Goal: Task Accomplishment & Management: Manage account settings

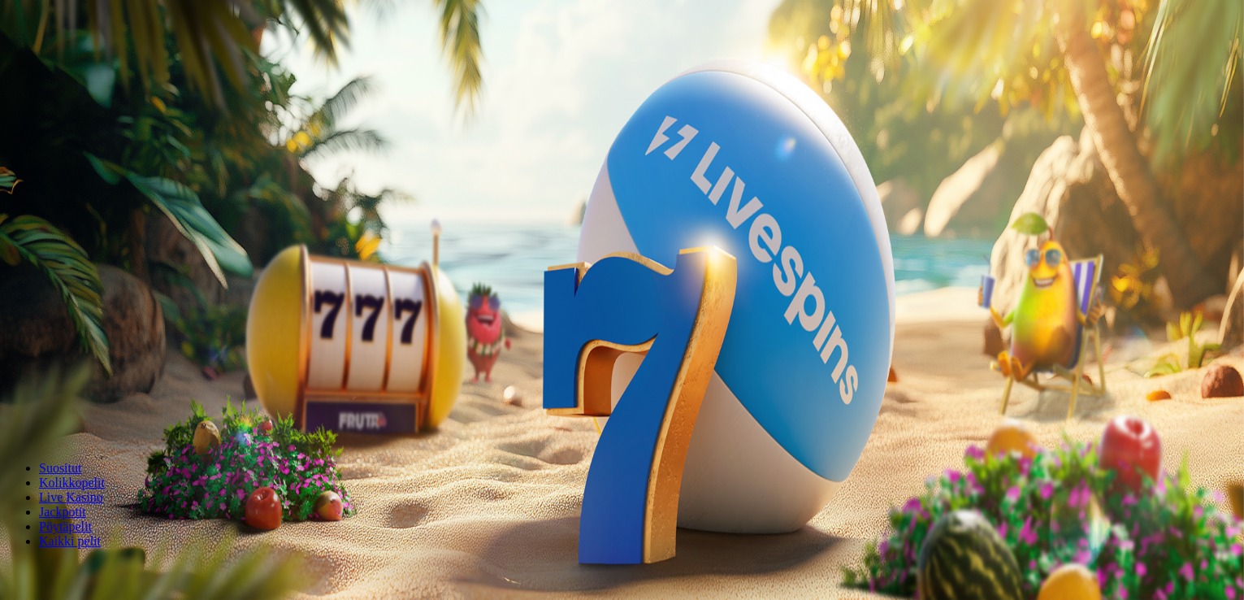
click at [107, 65] on span "Kirjaudu" at bounding box center [113, 59] width 40 height 12
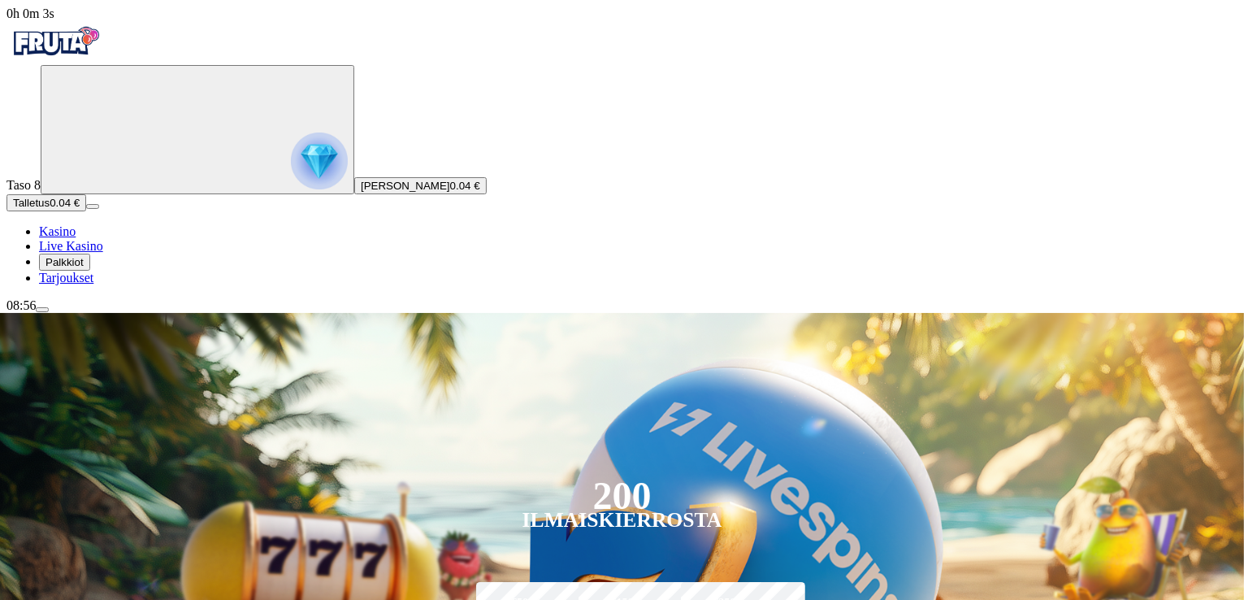
click at [93, 284] on span "Tarjoukset" at bounding box center [66, 278] width 54 height 14
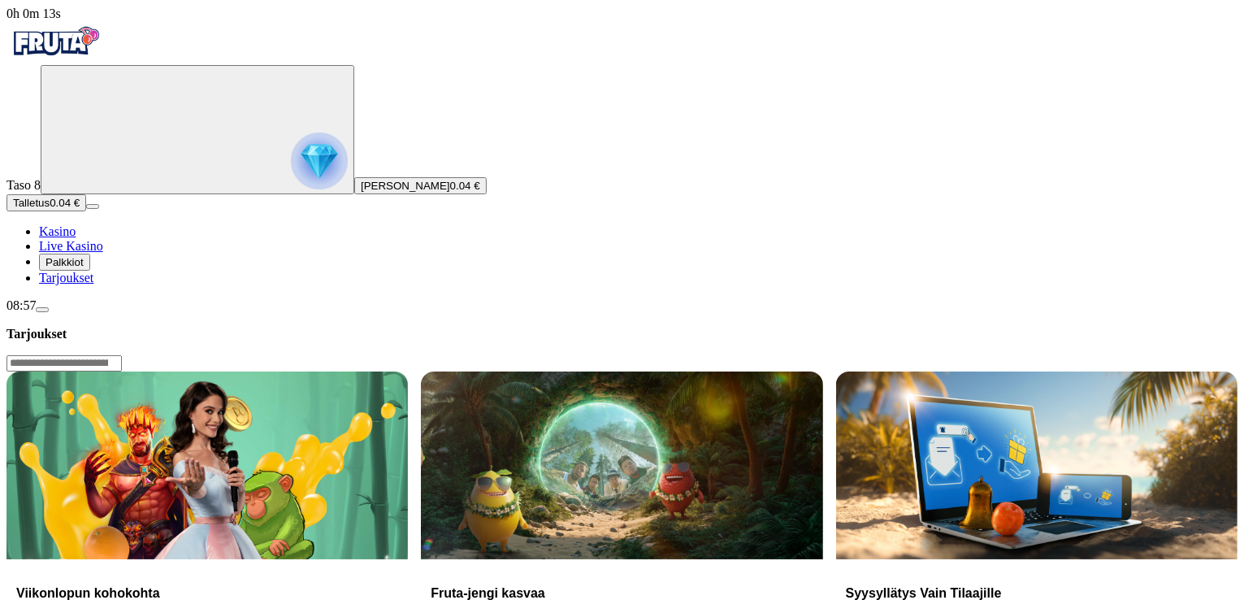
click at [84, 268] on span "Palkkiot" at bounding box center [65, 262] width 38 height 12
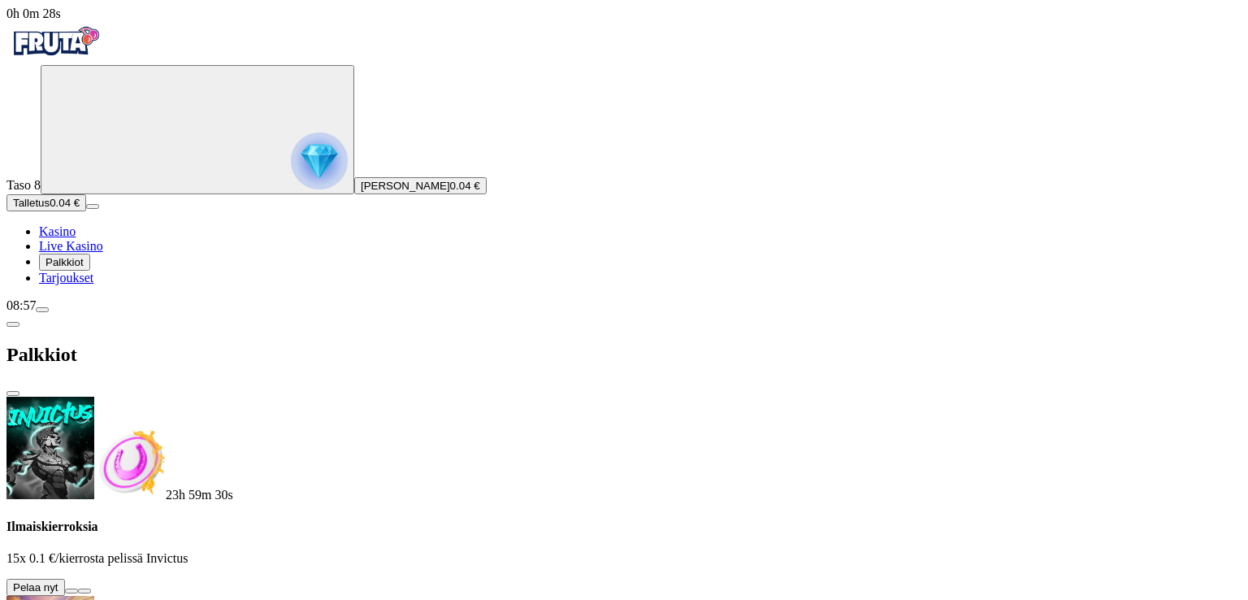
click at [78, 588] on button at bounding box center [71, 590] width 13 height 5
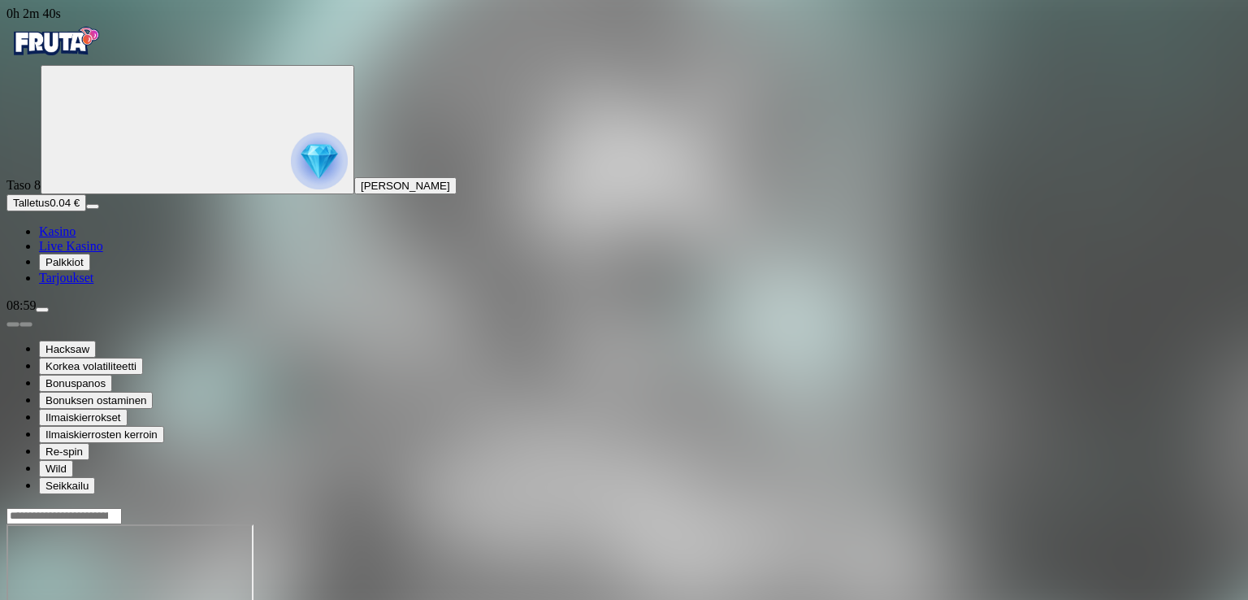
click at [42, 310] on span "menu icon" at bounding box center [42, 310] width 0 height 0
